Goal: Transaction & Acquisition: Purchase product/service

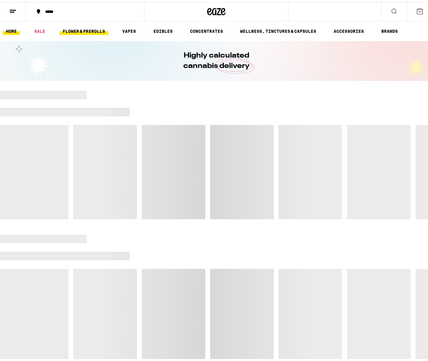
click at [84, 27] on link "FLOWER & PREROLLS" at bounding box center [84, 29] width 49 height 7
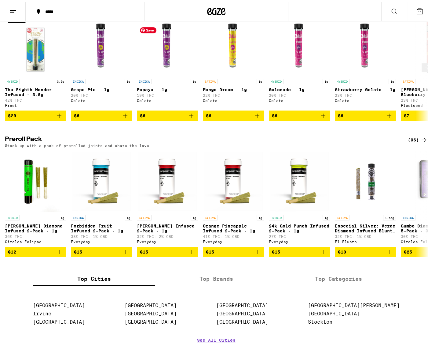
scroll to position [397, 0]
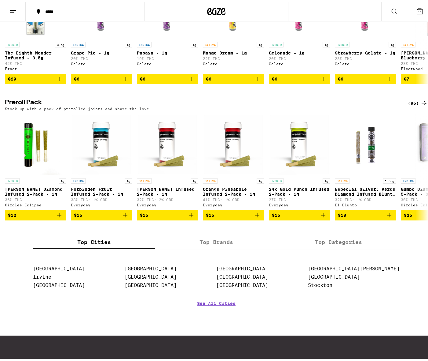
click at [411, 105] on div "(96)" at bounding box center [418, 101] width 20 height 7
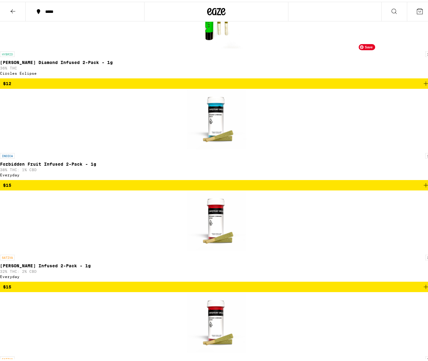
scroll to position [214, 0]
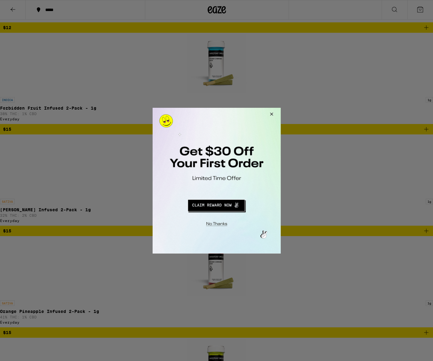
click at [274, 118] on button "Close Modal" at bounding box center [270, 114] width 17 height 15
